Goal: Task Accomplishment & Management: Use online tool/utility

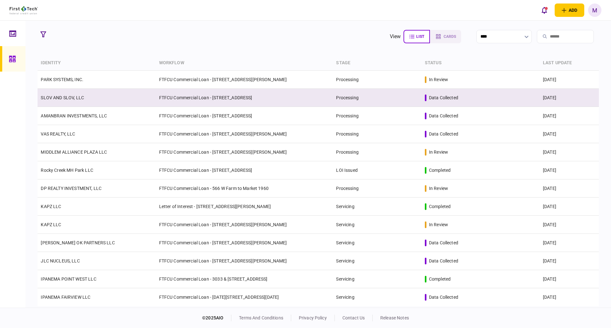
click at [177, 99] on td "FTFCU Commercial Loan - [STREET_ADDRESS]" at bounding box center [244, 98] width 177 height 18
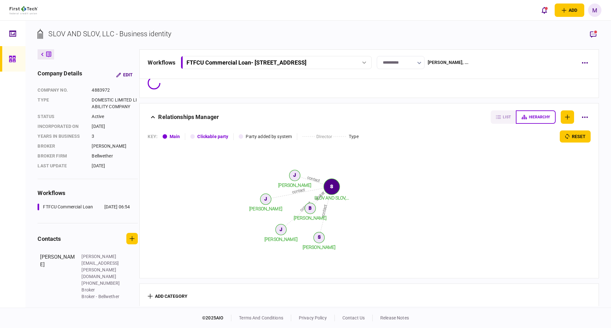
scroll to position [14, 0]
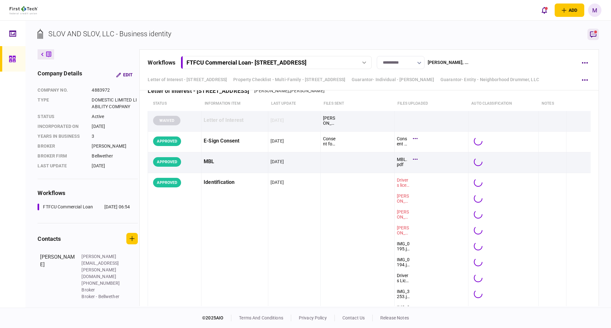
click at [595, 33] on rect "button" at bounding box center [595, 32] width 3 height 3
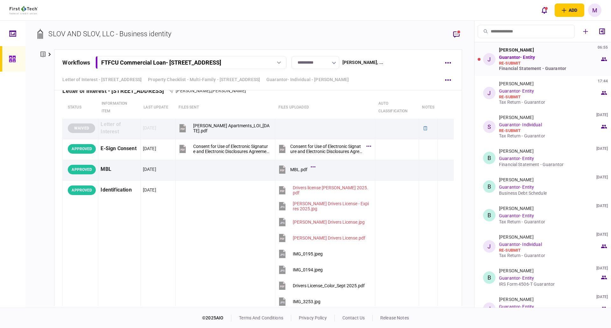
click at [521, 59] on link "Guarantor- Entity" at bounding box center [517, 57] width 36 height 5
click at [547, 65] on div "re-submit" at bounding box center [549, 63] width 101 height 5
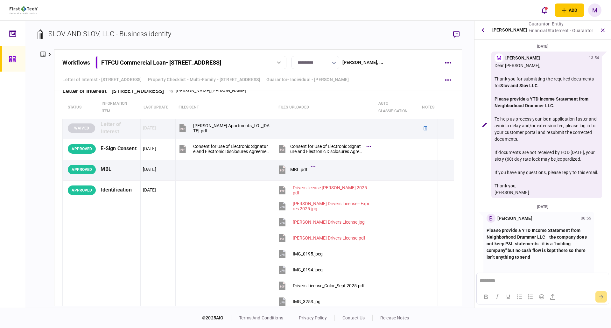
scroll to position [59, 0]
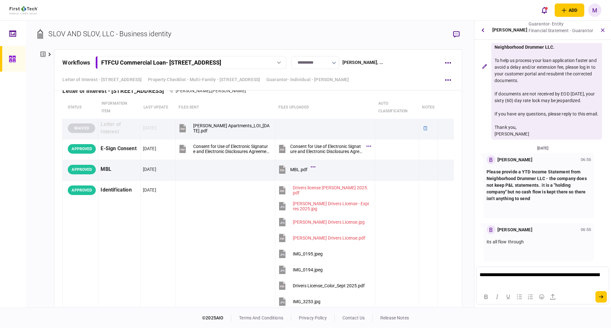
click at [578, 272] on p "**********" at bounding box center [542, 278] width 126 height 12
click at [599, 295] on icon "submit" at bounding box center [600, 297] width 4 height 4
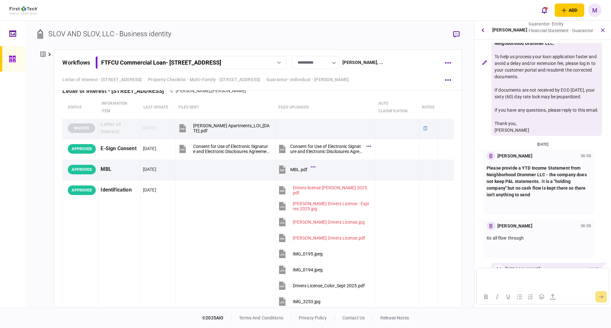
scroll to position [103, 0]
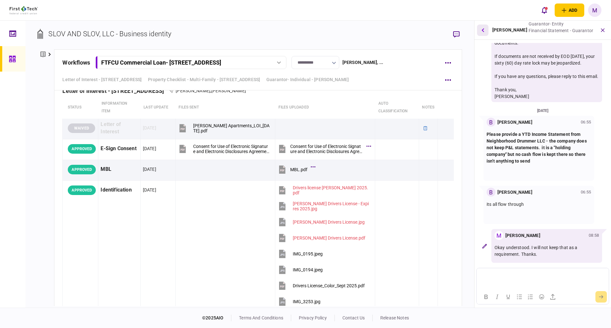
click at [483, 31] on icon "button" at bounding box center [482, 30] width 3 height 4
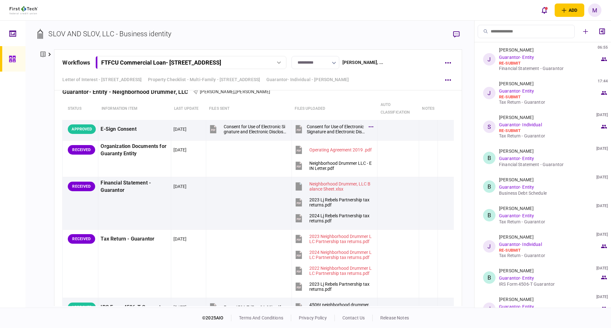
scroll to position [1484, 0]
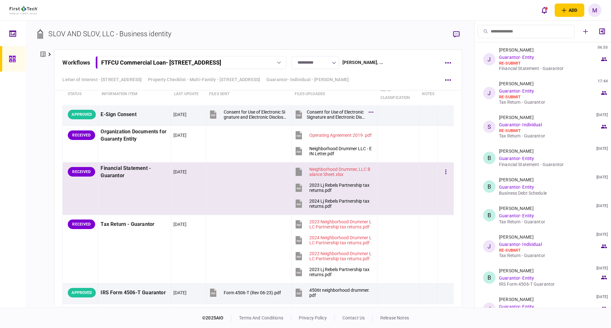
drag, startPoint x: 295, startPoint y: 186, endPoint x: 292, endPoint y: 200, distance: 14.4
click at [295, 186] on icon at bounding box center [298, 188] width 6 height 8
click at [294, 201] on icon at bounding box center [299, 204] width 10 height 10
click at [323, 28] on div "**********" at bounding box center [249, 164] width 448 height 287
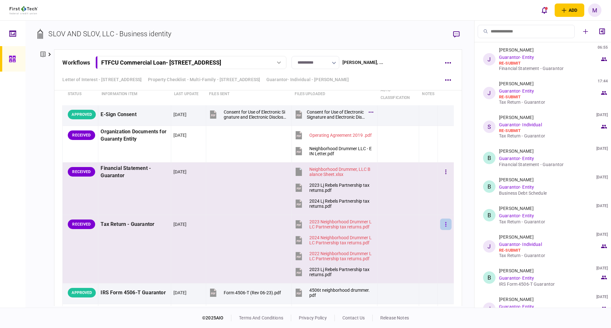
click at [440, 227] on button "button" at bounding box center [445, 223] width 11 height 11
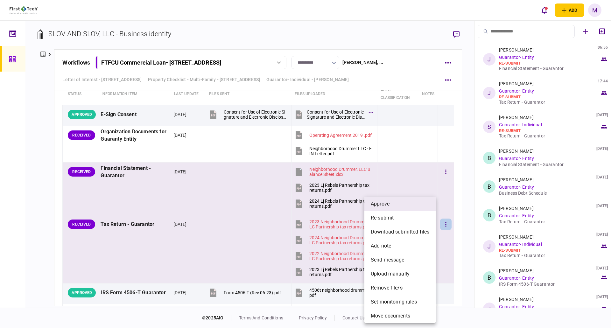
click at [402, 204] on li "approve" at bounding box center [399, 204] width 71 height 14
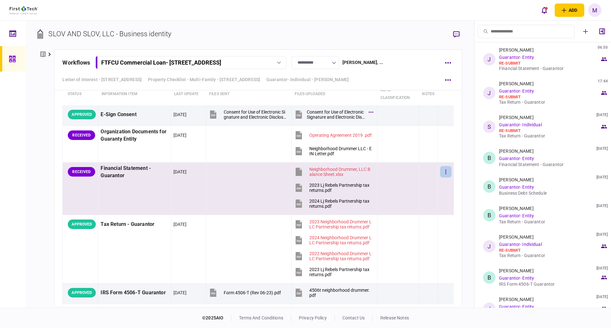
click at [445, 171] on icon "button" at bounding box center [445, 172] width 1 height 6
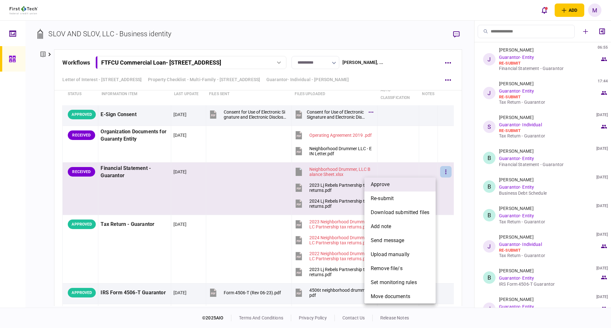
click at [412, 185] on li "approve" at bounding box center [399, 184] width 71 height 14
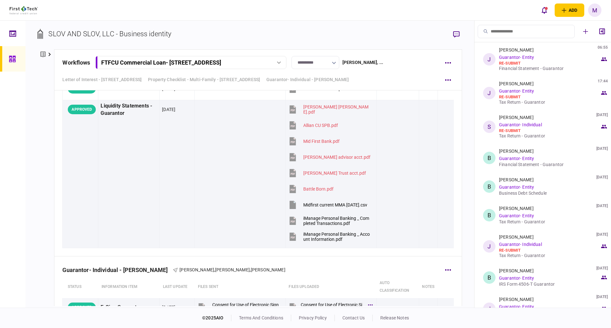
scroll to position [3413, 0]
